Goal: Check status

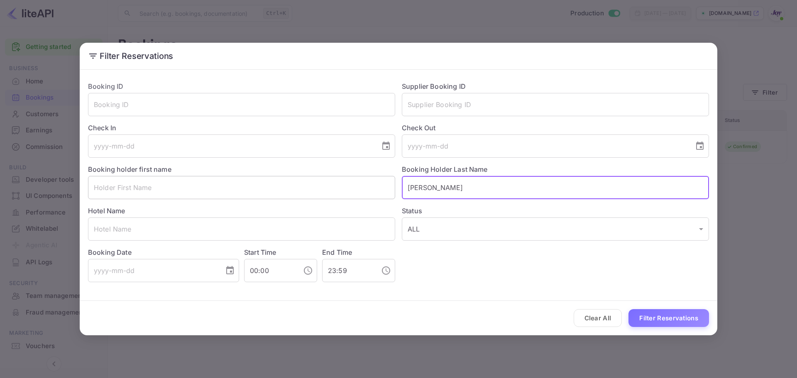
drag, startPoint x: 462, startPoint y: 189, endPoint x: 362, endPoint y: 189, distance: 100.9
click at [362, 189] on div "Booking ID ​ Supplier Booking ID ​ Check In ​ Check Out ​ Booking holder first …" at bounding box center [395, 179] width 628 height 208
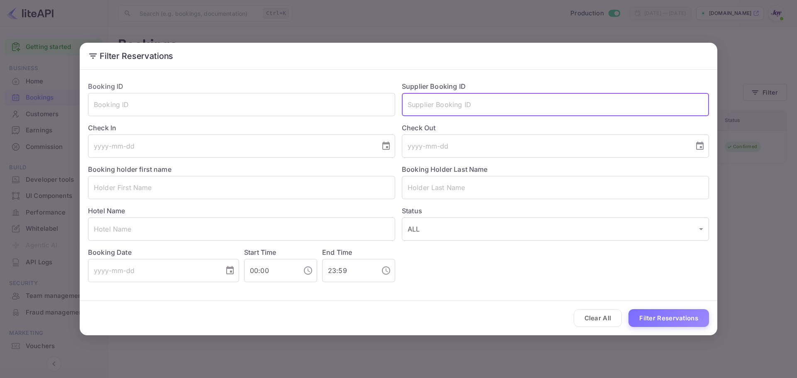
click at [418, 105] on input "text" at bounding box center [555, 104] width 307 height 23
paste input "8963076"
type input "8963076"
click at [674, 323] on button "Filter Reservations" at bounding box center [668, 318] width 81 height 18
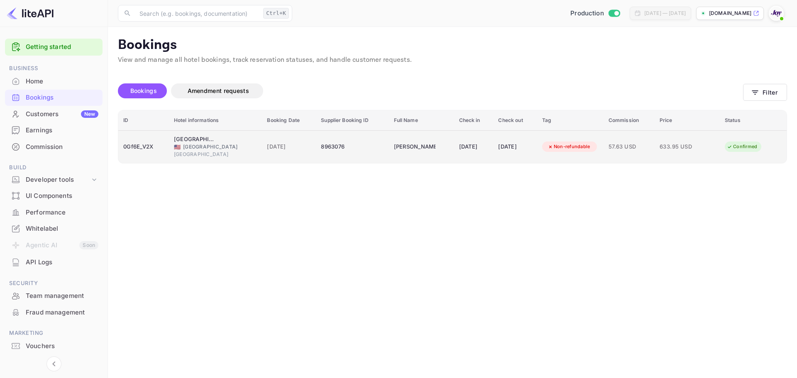
click at [144, 152] on div "0Gf6E_V2X" at bounding box center [143, 146] width 41 height 13
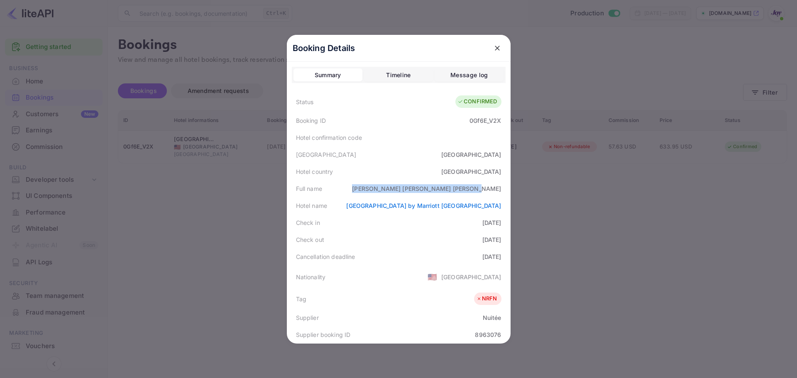
drag, startPoint x: 429, startPoint y: 191, endPoint x: 498, endPoint y: 190, distance: 68.9
click at [498, 190] on div "Full name [PERSON_NAME]" at bounding box center [399, 188] width 214 height 17
copy div "[PERSON_NAME]"
drag, startPoint x: 240, startPoint y: 191, endPoint x: 276, endPoint y: 183, distance: 37.0
click at [257, 187] on div at bounding box center [398, 189] width 797 height 378
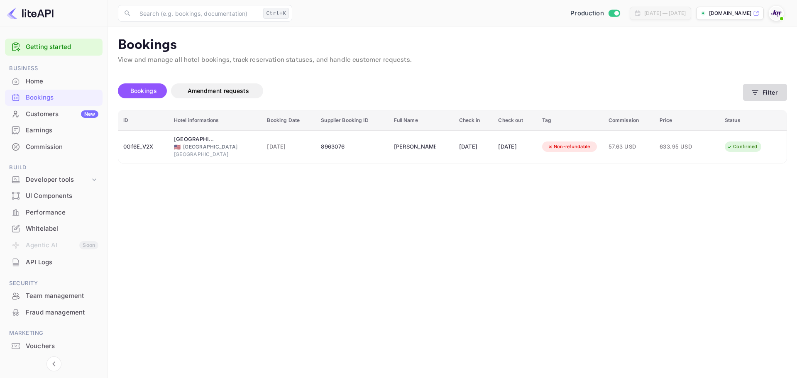
click at [763, 95] on button "Filter" at bounding box center [765, 92] width 44 height 17
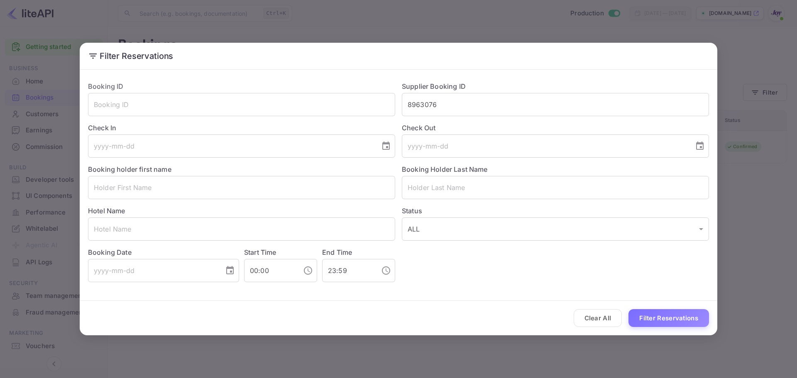
click at [599, 318] on button "Clear All" at bounding box center [598, 318] width 49 height 18
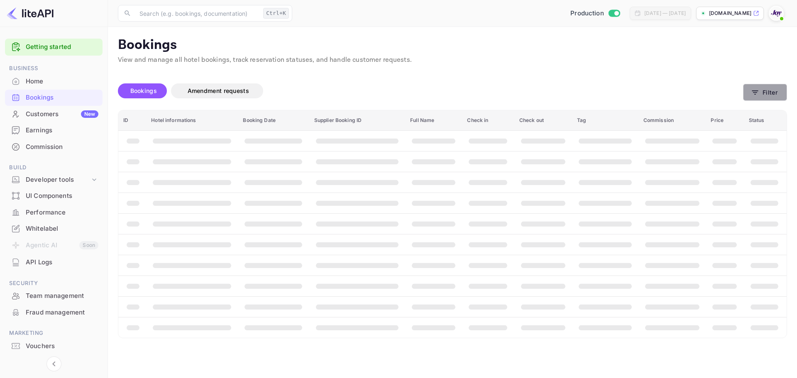
click at [776, 95] on button "Filter" at bounding box center [765, 92] width 44 height 17
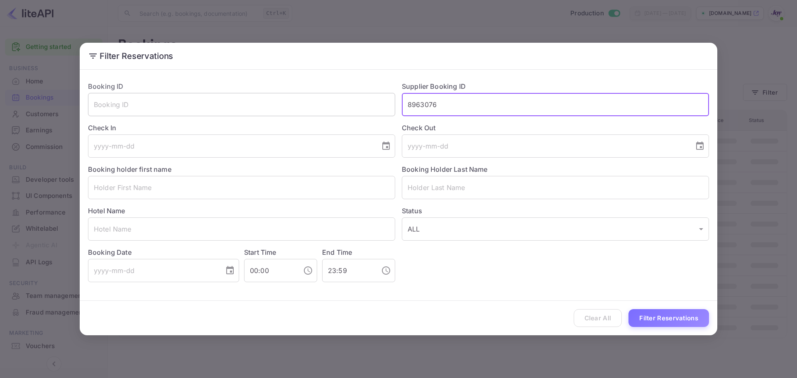
drag, startPoint x: 430, startPoint y: 107, endPoint x: 354, endPoint y: 108, distance: 76.0
click at [354, 108] on div "Booking ID ​ Supplier Booking ID 8963076 ​ Check In ​ Check Out ​ Booking holde…" at bounding box center [395, 179] width 628 height 208
click at [428, 187] on input "text" at bounding box center [555, 187] width 307 height 23
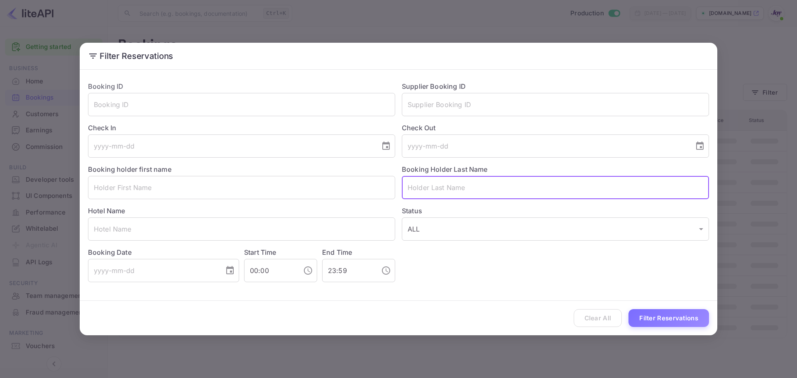
paste input "[PERSON_NAME]"
drag, startPoint x: 428, startPoint y: 188, endPoint x: 383, endPoint y: 189, distance: 44.4
click at [383, 189] on div "Booking ID ​ Supplier Booking ID ​ Check In ​ Check Out ​ Booking holder first …" at bounding box center [395, 179] width 628 height 208
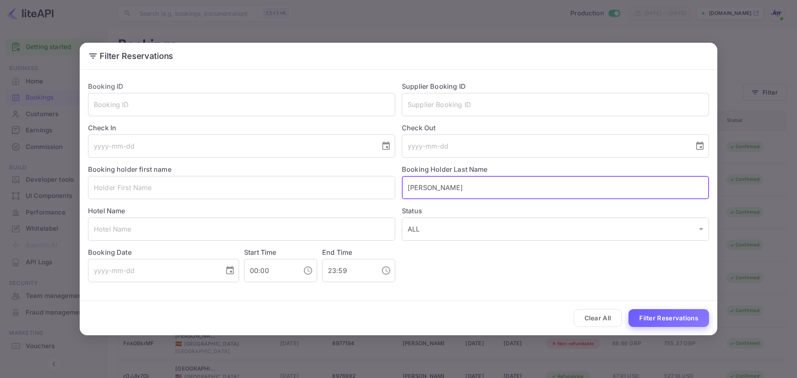
type input "[PERSON_NAME]"
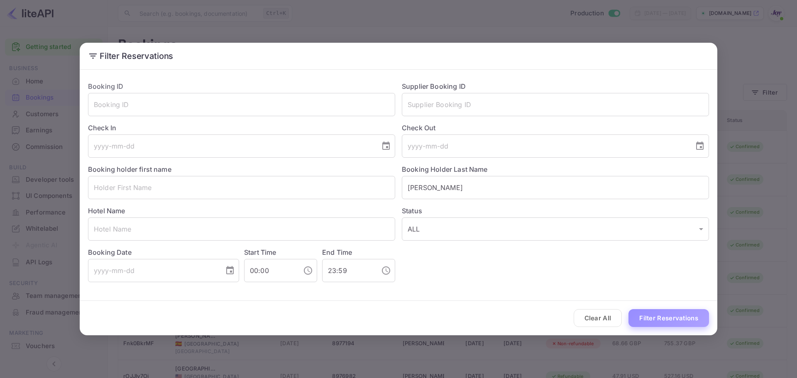
click at [668, 318] on button "Filter Reservations" at bounding box center [668, 318] width 81 height 18
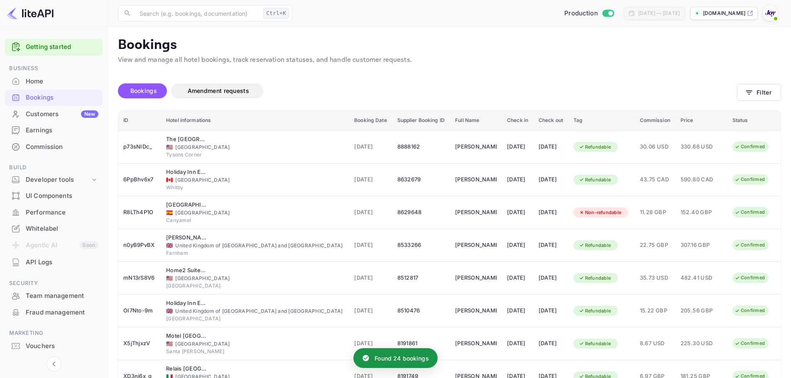
click at [694, 59] on p "View and manage all hotel bookings, track reservation statuses, and handle cust…" at bounding box center [449, 60] width 663 height 10
click at [773, 95] on button "Filter" at bounding box center [759, 92] width 44 height 17
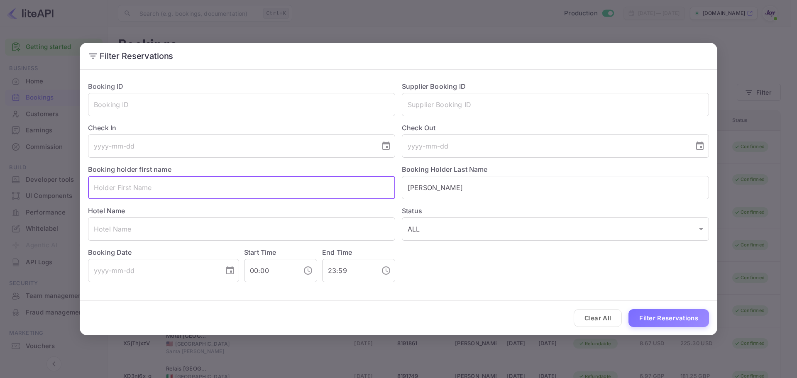
click at [253, 181] on input "text" at bounding box center [241, 187] width 307 height 23
paste input "[PERSON_NAME]"
click at [123, 188] on input "[PERSON_NAME]" at bounding box center [241, 187] width 307 height 23
click at [122, 188] on input "[PERSON_NAME]" at bounding box center [241, 187] width 307 height 23
type input "[PERSON_NAME]"
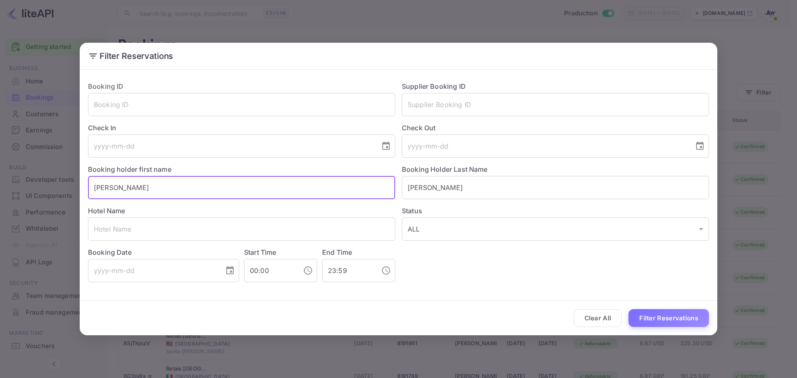
click at [665, 321] on button "Filter Reservations" at bounding box center [668, 318] width 81 height 18
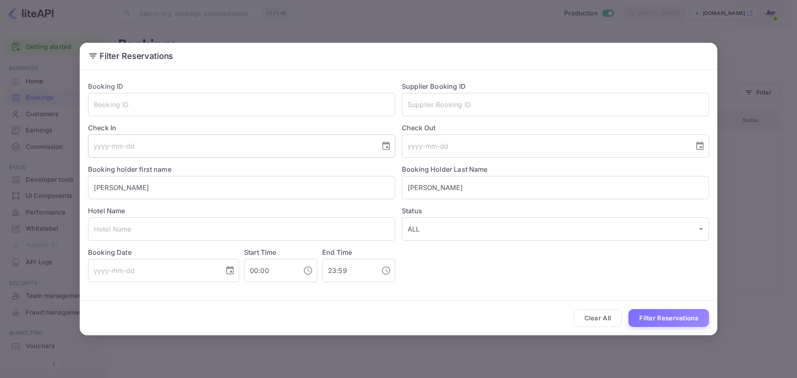
click at [140, 147] on input "tel" at bounding box center [231, 146] width 286 height 23
click at [393, 146] on button "Choose date" at bounding box center [386, 146] width 17 height 17
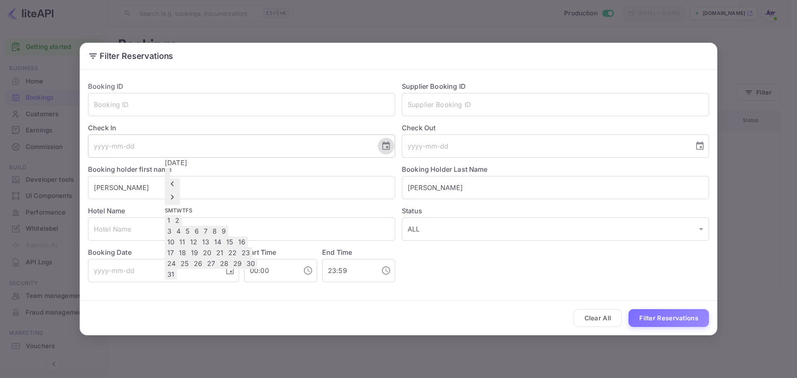
click at [389, 146] on icon "Choose date" at bounding box center [385, 146] width 7 height 8
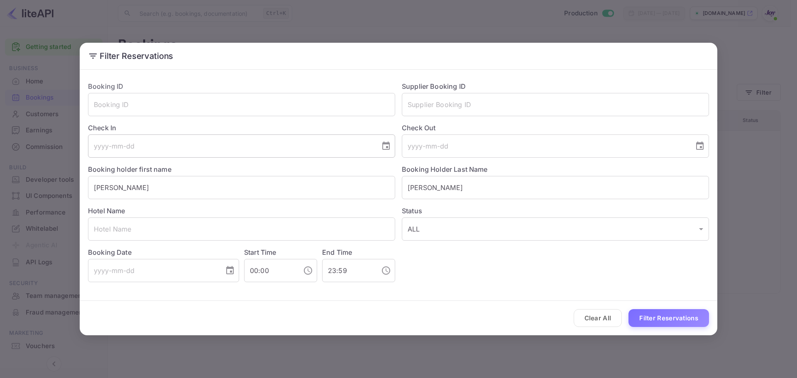
click at [389, 146] on icon "Choose date" at bounding box center [385, 146] width 7 height 8
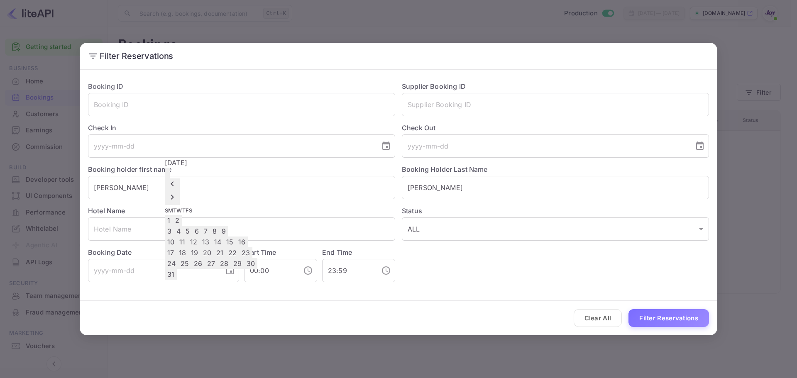
click at [177, 192] on icon "Next month" at bounding box center [172, 197] width 10 height 10
click at [230, 254] on button "25" at bounding box center [223, 252] width 13 height 11
type input "[DATE]"
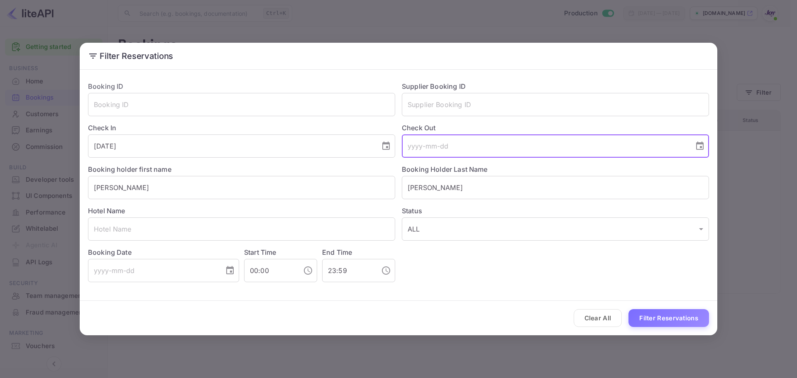
click at [443, 147] on input "tel" at bounding box center [545, 146] width 286 height 23
click at [700, 147] on icon "Choose date" at bounding box center [699, 146] width 7 height 8
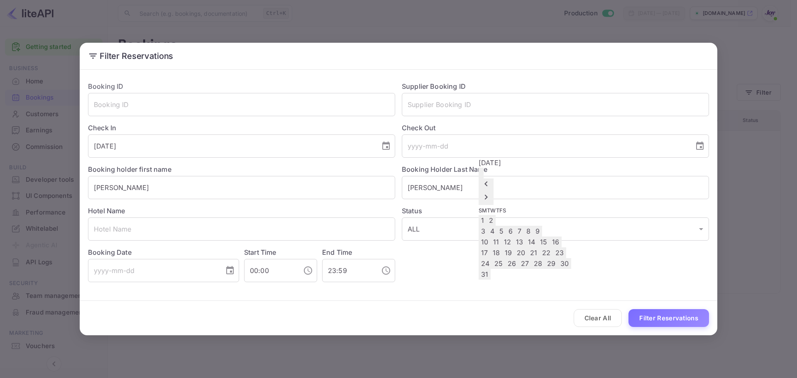
click at [491, 192] on icon "Next month" at bounding box center [486, 197] width 10 height 10
click at [570, 252] on button "27" at bounding box center [563, 252] width 13 height 11
type input "[DATE]"
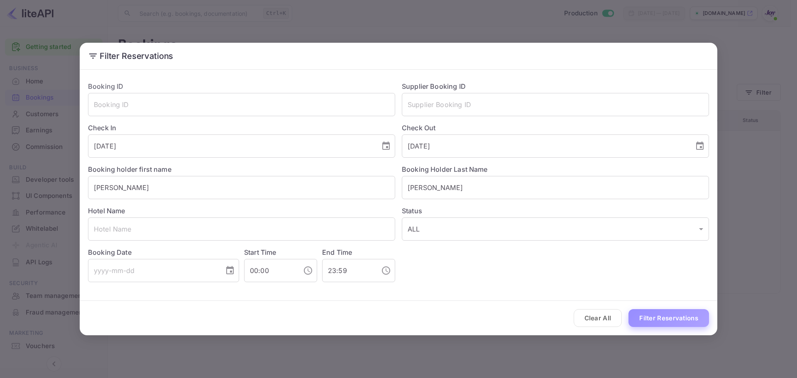
click at [665, 317] on button "Filter Reservations" at bounding box center [668, 318] width 81 height 18
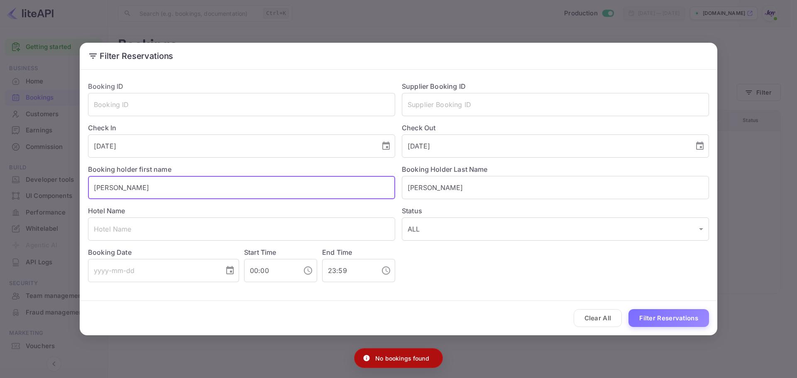
drag, startPoint x: 163, startPoint y: 192, endPoint x: 0, endPoint y: 185, distance: 162.9
click at [0, 180] on div "Filter Reservations Booking ID ​ Supplier Booking ID ​ Check In [DATE] ​ Check …" at bounding box center [398, 189] width 797 height 378
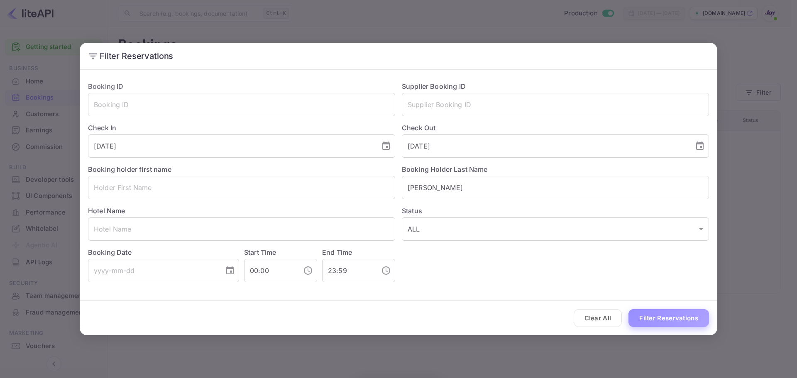
click at [653, 320] on button "Filter Reservations" at bounding box center [668, 318] width 81 height 18
